Goal: Task Accomplishment & Management: Complete application form

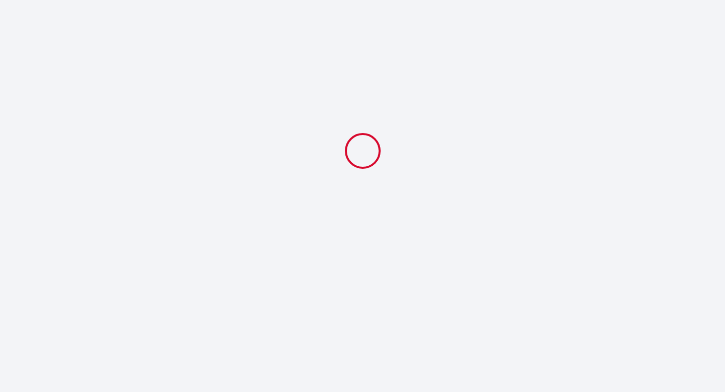
select select
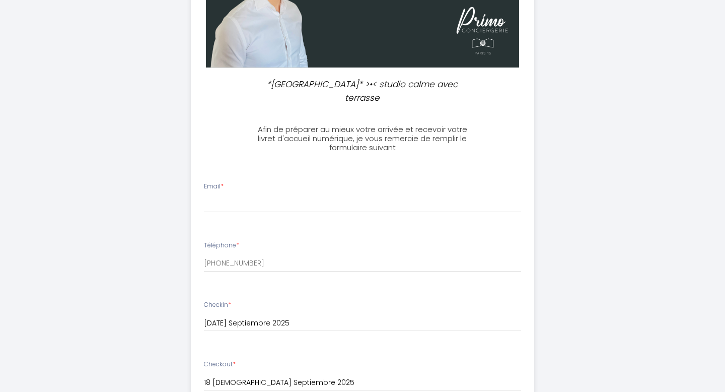
scroll to position [221, 0]
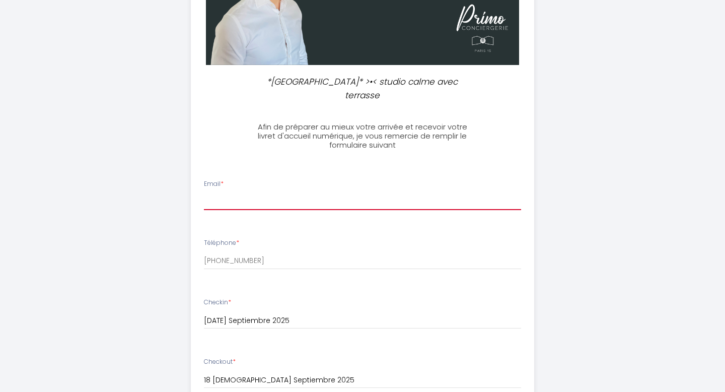
click at [252, 192] on input "Email *" at bounding box center [363, 201] width 318 height 18
drag, startPoint x: 326, startPoint y: 186, endPoint x: 272, endPoint y: 189, distance: 54.0
click at [125, 188] on div "*[GEOGRAPHIC_DATA]* >•< studio calme avec terrasse Afin de préparer au mieux vo…" at bounding box center [363, 289] width 516 height 1020
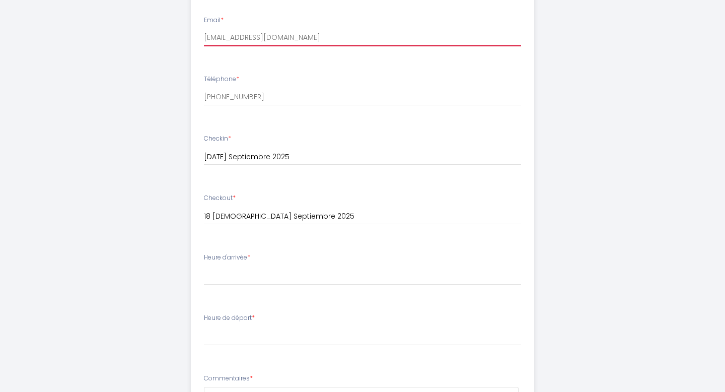
scroll to position [389, 0]
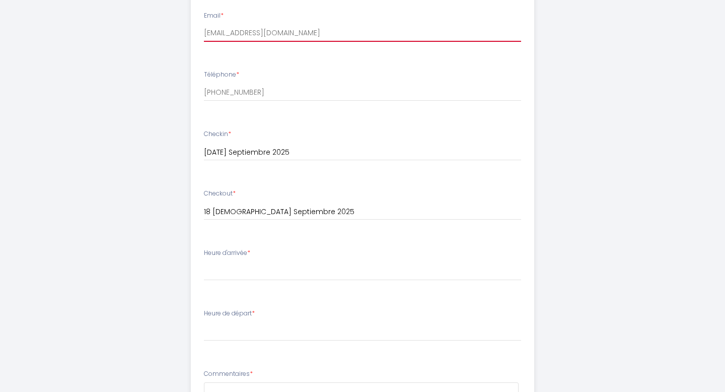
type input "[EMAIL_ADDRESS][DOMAIN_NAME]"
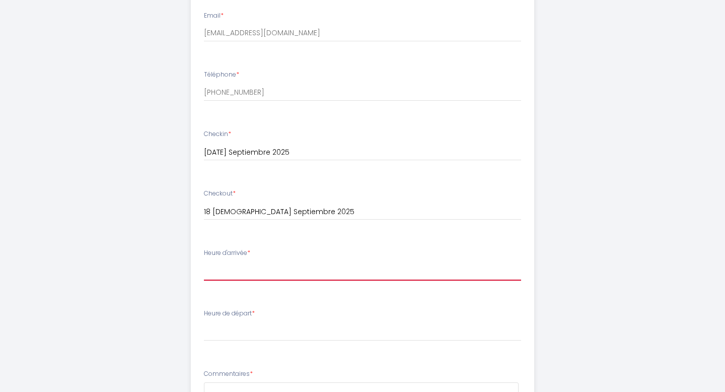
click at [260, 261] on select "16:00 16:30 17:00 17:30 18:00 18:30 19:00 19:30 20:00 20:30 21:00 21:30 22:00 2…" at bounding box center [363, 270] width 318 height 19
select select "16:00"
click at [204, 261] on select "16:00 16:30 17:00 17:30 18:00 18:30 19:00 19:30 20:00 20:30 21:00 21:30 22:00 2…" at bounding box center [363, 270] width 318 height 19
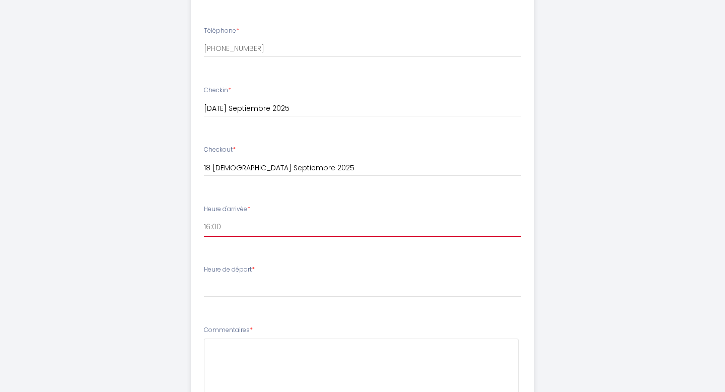
scroll to position [433, 0]
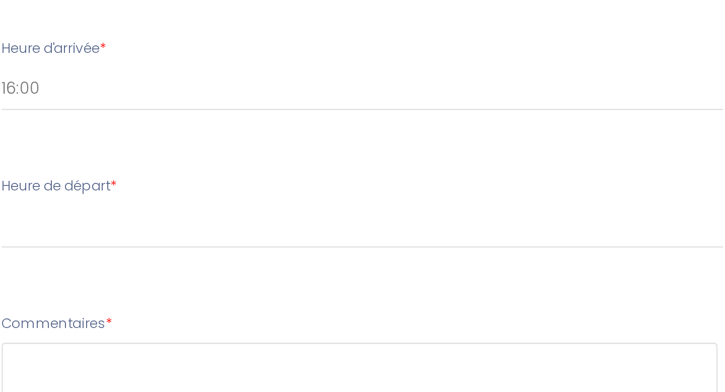
click at [315, 320] on li "Commentaires *" at bounding box center [362, 368] width 343 height 96
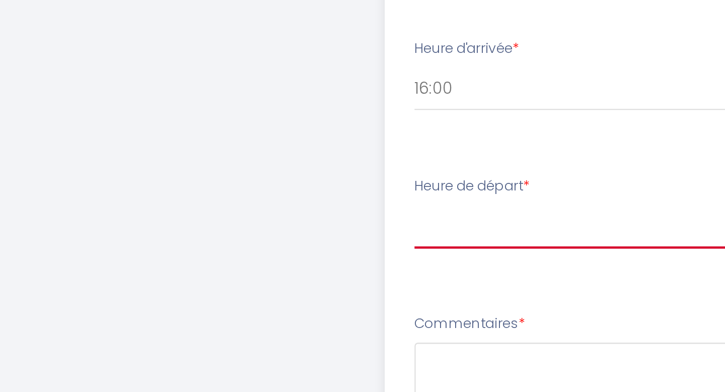
click at [214, 278] on select "00:00 00:30 01:00 01:30 02:00 02:30 03:00 03:30 04:00 04:30 05:00 05:30 06:00 0…" at bounding box center [363, 287] width 318 height 19
select select "10:00"
click at [204, 278] on select "00:00 00:30 01:00 01:30 02:00 02:30 03:00 03:30 04:00 04:30 05:00 05:30 06:00 0…" at bounding box center [363, 287] width 318 height 19
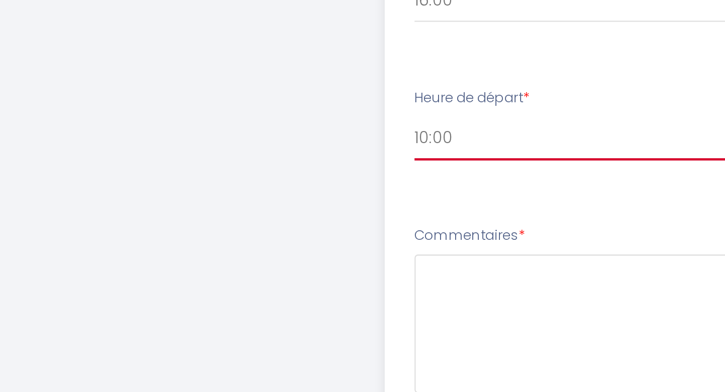
scroll to position [441, 0]
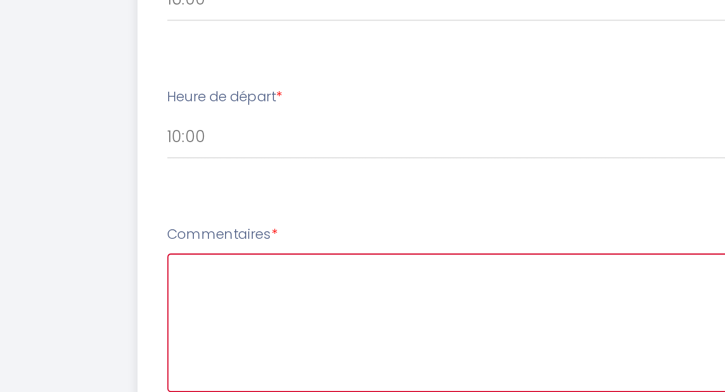
click at [276, 331] on textarea at bounding box center [361, 361] width 315 height 61
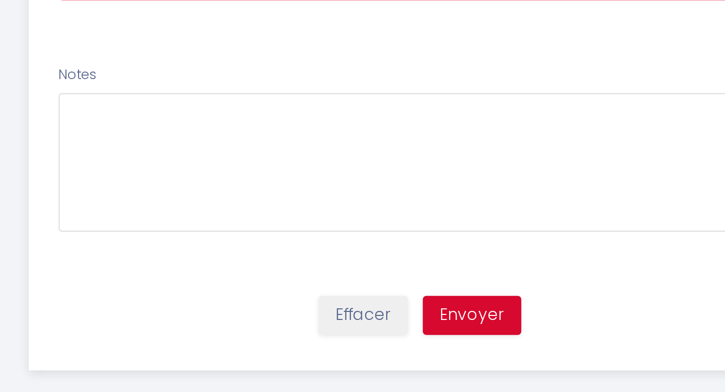
scroll to position [615, 0]
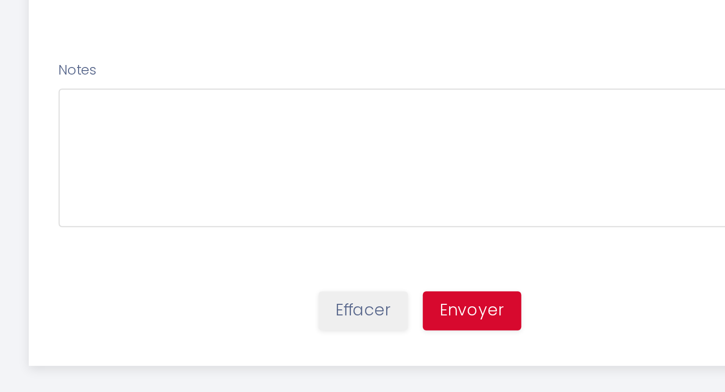
type textarea "I need an invoice. will wait for the access code [DATE]. Can you please specifi…"
click at [395, 347] on button "Envoyer" at bounding box center [385, 355] width 43 height 17
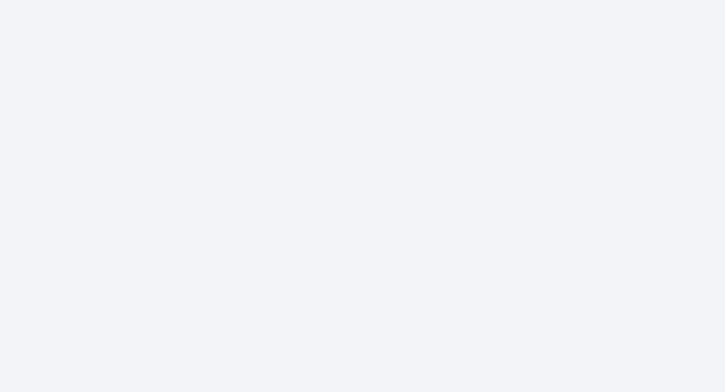
select select "10:00"
